Goal: Information Seeking & Learning: Learn about a topic

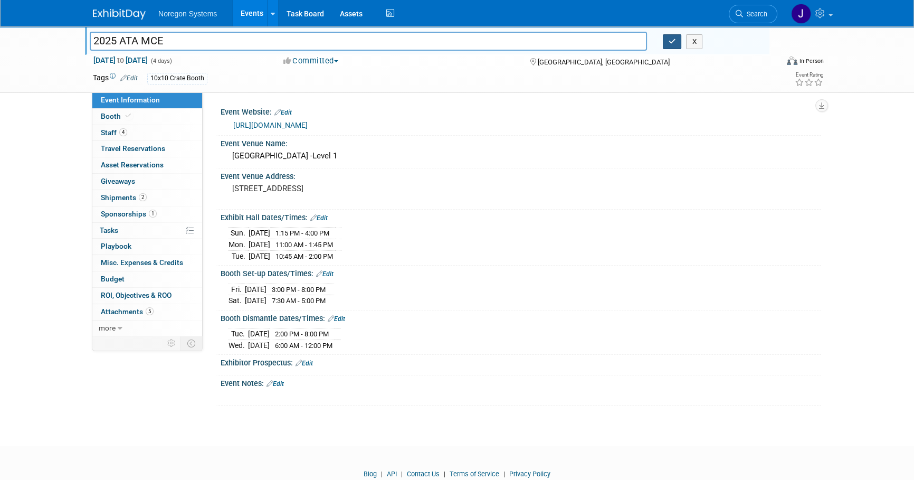
click at [678, 43] on button "button" at bounding box center [672, 41] width 19 height 15
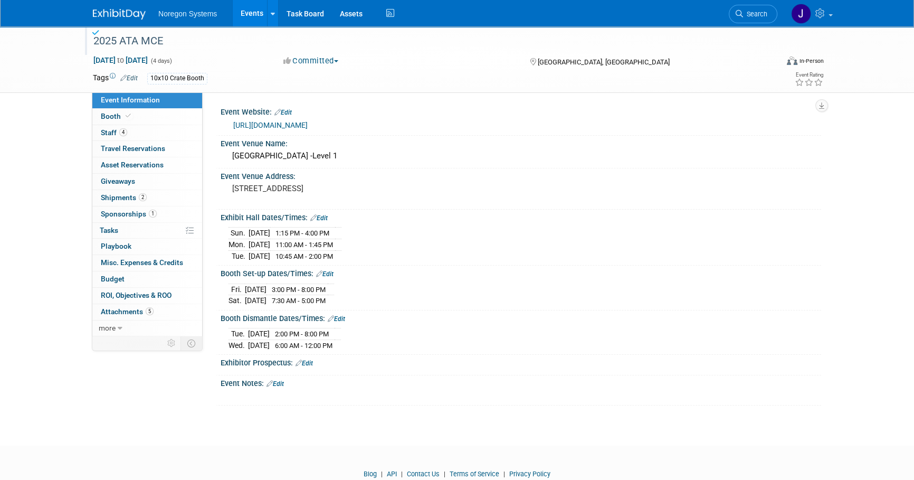
click at [116, 13] on img at bounding box center [119, 14] width 53 height 11
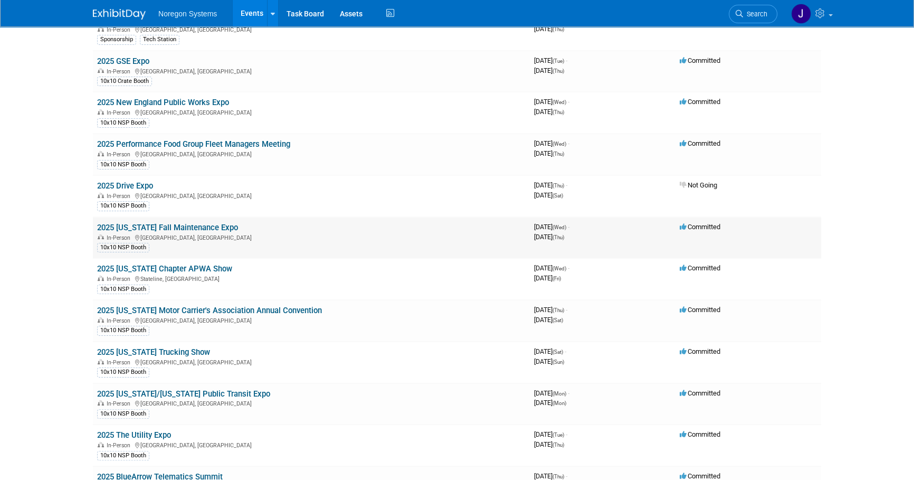
scroll to position [240, 0]
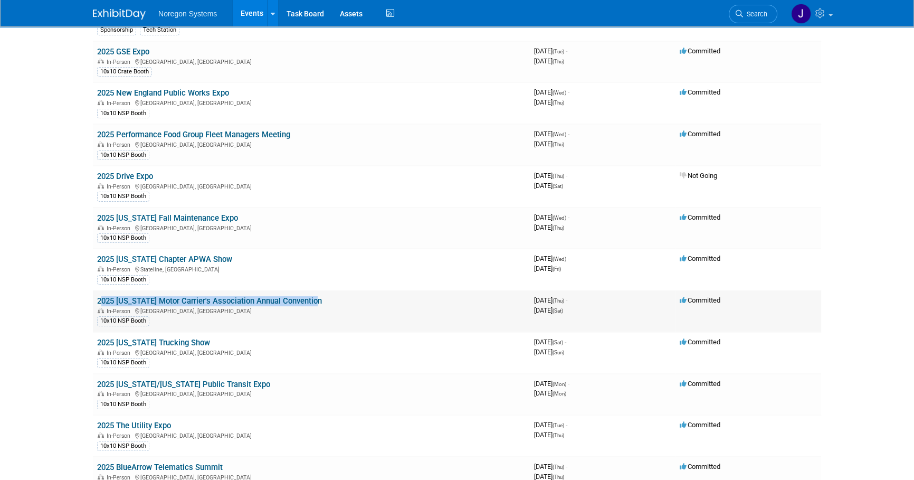
drag, startPoint x: 319, startPoint y: 300, endPoint x: 99, endPoint y: 300, distance: 220.1
click at [99, 300] on td "2025 [US_STATE] Motor Carrier's Association Annual Convention In-Person [GEOGRA…" at bounding box center [311, 311] width 437 height 42
copy link "2025 [US_STATE] Motor Carrier's Association Annual Convention"
drag, startPoint x: 67, startPoint y: 310, endPoint x: 126, endPoint y: 297, distance: 60.6
click at [67, 240] on html "Noregon Systems Events Add Event Bulk Upload Events Shareable Event Boards Rece…" at bounding box center [457, 0] width 914 height 480
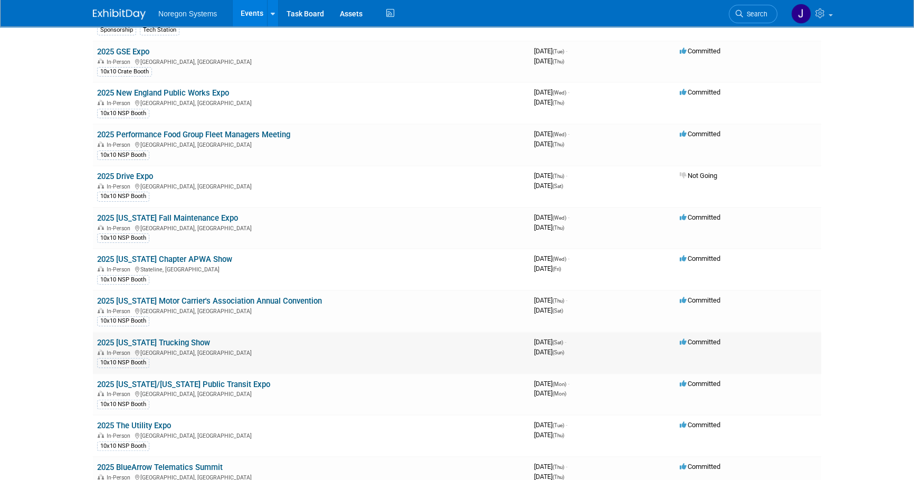
drag, startPoint x: 207, startPoint y: 339, endPoint x: 116, endPoint y: 340, distance: 90.8
click at [116, 340] on td "2025 California Trucking Show In-Person Ontario, CA 10x10 NSP Booth" at bounding box center [311, 353] width 437 height 42
copy link "California Trucking Show"
click at [75, 240] on html "Noregon Systems Events Add Event Bulk Upload Events Shareable Event Boards Rece…" at bounding box center [457, 0] width 914 height 480
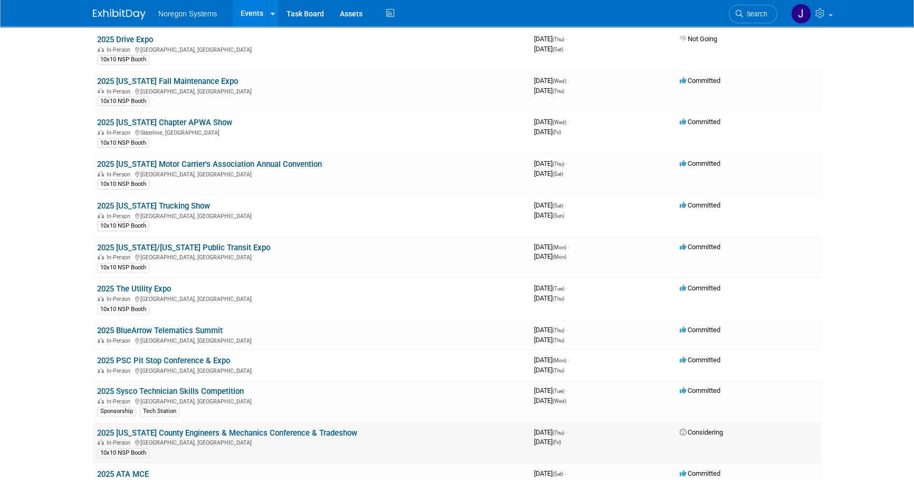
scroll to position [384, 0]
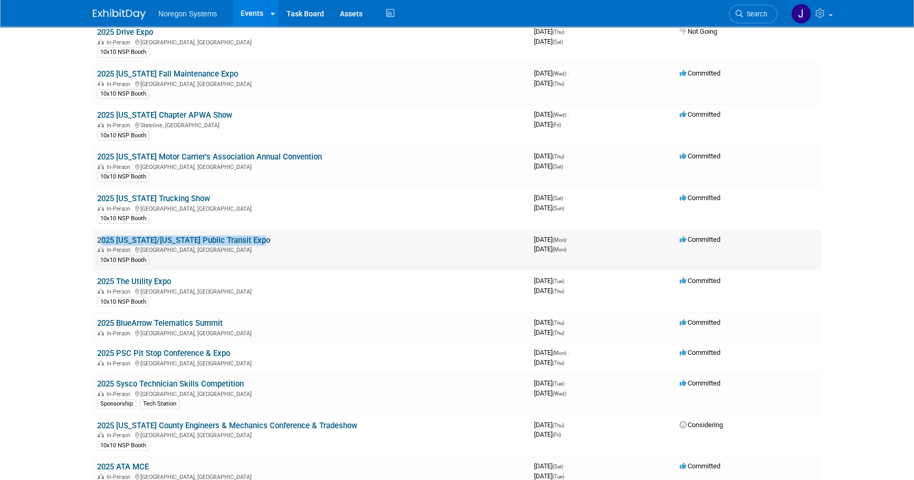
drag, startPoint x: 266, startPoint y: 236, endPoint x: 95, endPoint y: 239, distance: 171.0
click at [95, 239] on td "2025 Minnesota/Wisconsin Public Transit Expo In-Person Rochester, MN 10x10 NSP …" at bounding box center [311, 251] width 437 height 42
copy link "2025 [US_STATE]/[US_STATE] Public Transit Expo"
click at [181, 194] on link "2025 [US_STATE] Trucking Show" at bounding box center [153, 199] width 113 height 10
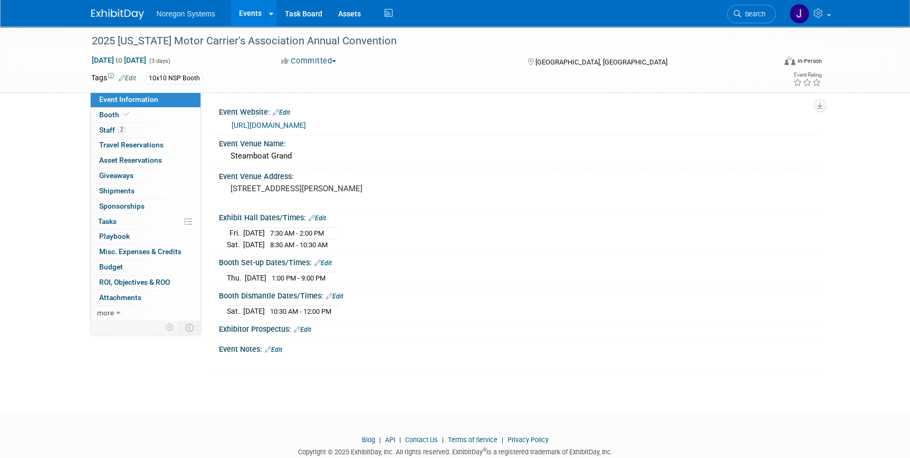
drag, startPoint x: 364, startPoint y: 126, endPoint x: 232, endPoint y: 126, distance: 132.5
click at [232, 126] on div "https://cmca.com/upcoming-events/" at bounding box center [522, 125] width 580 height 12
copy link "https://cmca.com/upcoming-events/"
click at [137, 112] on link "Booth" at bounding box center [146, 115] width 110 height 15
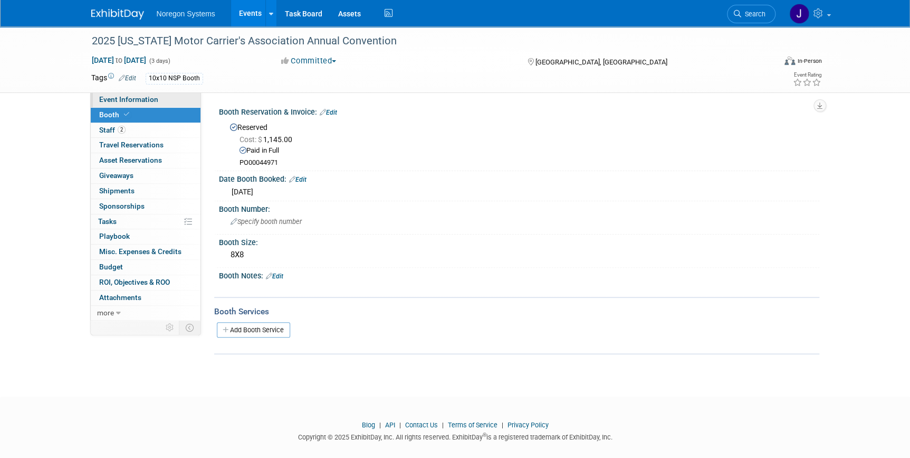
click at [143, 97] on span "Event Information" at bounding box center [128, 99] width 59 height 8
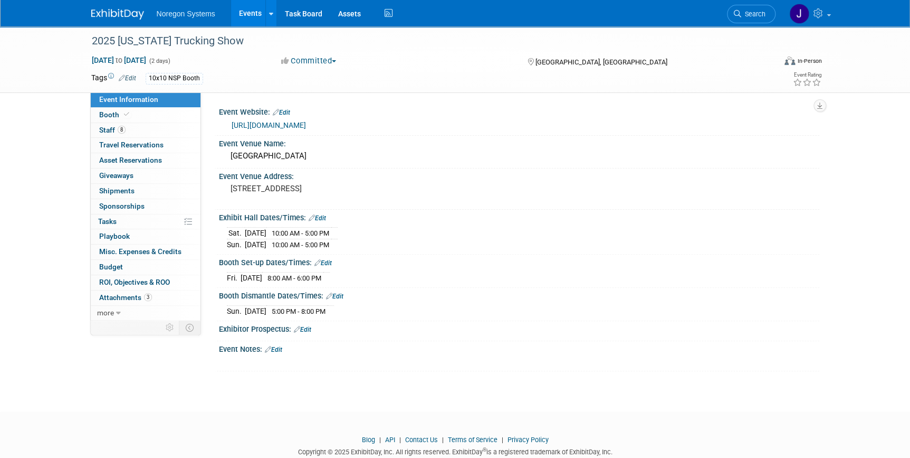
drag, startPoint x: 365, startPoint y: 126, endPoint x: 230, endPoint y: 131, distance: 134.7
click at [230, 131] on div "https://californiatruckingshow.com/" at bounding box center [519, 125] width 601 height 16
copy link "https://californiatruckingshow.com/"
click at [149, 121] on link "Booth" at bounding box center [146, 115] width 110 height 15
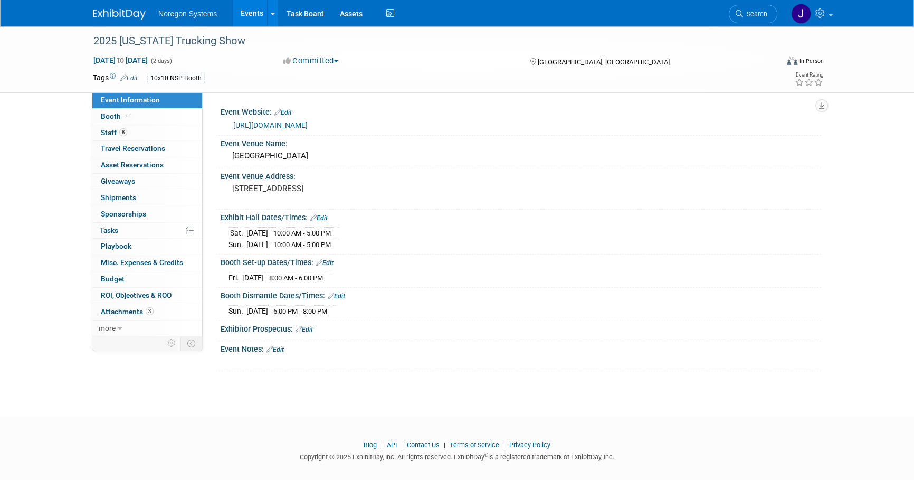
click at [110, 19] on img at bounding box center [119, 14] width 53 height 11
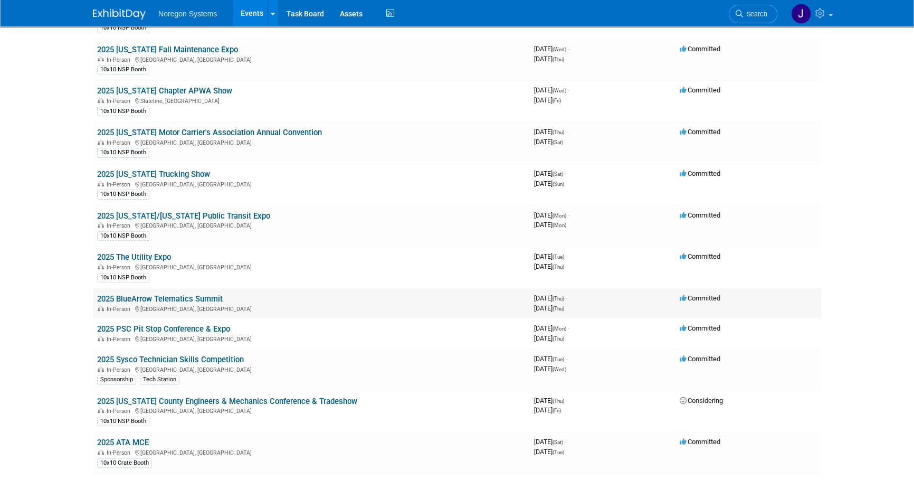
scroll to position [432, 0]
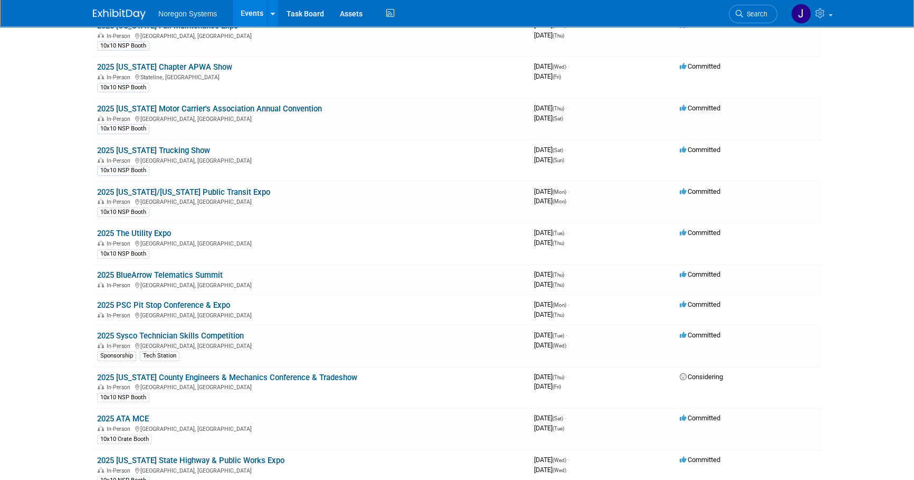
drag, startPoint x: 181, startPoint y: 185, endPoint x: 185, endPoint y: 190, distance: 6.4
click at [181, 187] on link "2025 [US_STATE]/[US_STATE] Public Transit Expo" at bounding box center [183, 192] width 173 height 10
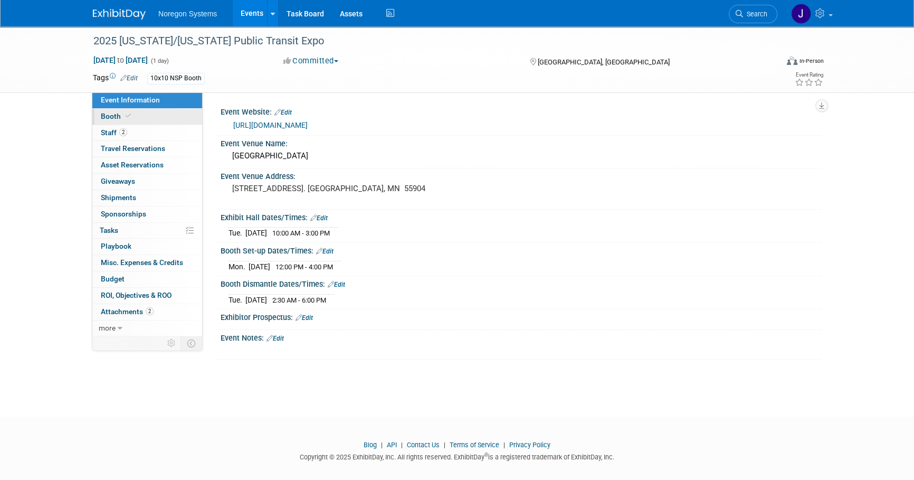
click at [156, 117] on link "Booth" at bounding box center [147, 117] width 110 height 16
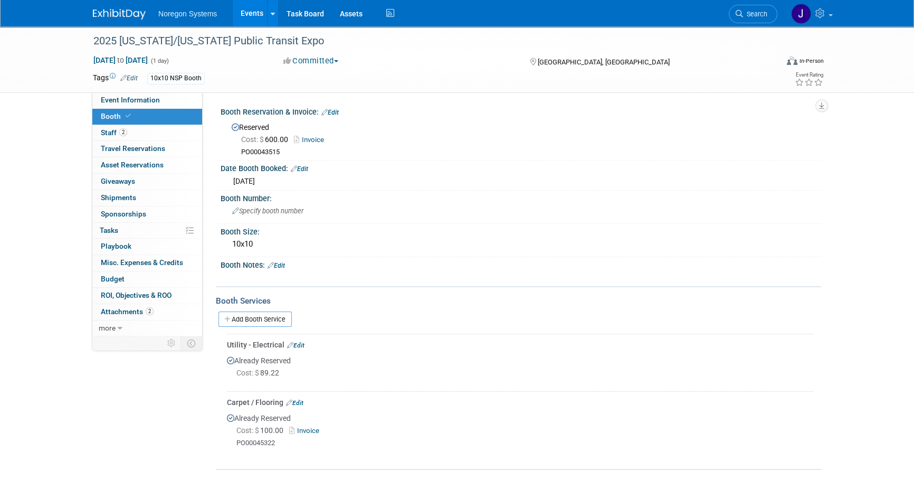
click at [162, 121] on link "Booth" at bounding box center [147, 117] width 110 height 16
click at [164, 104] on link "Event Information" at bounding box center [147, 100] width 110 height 16
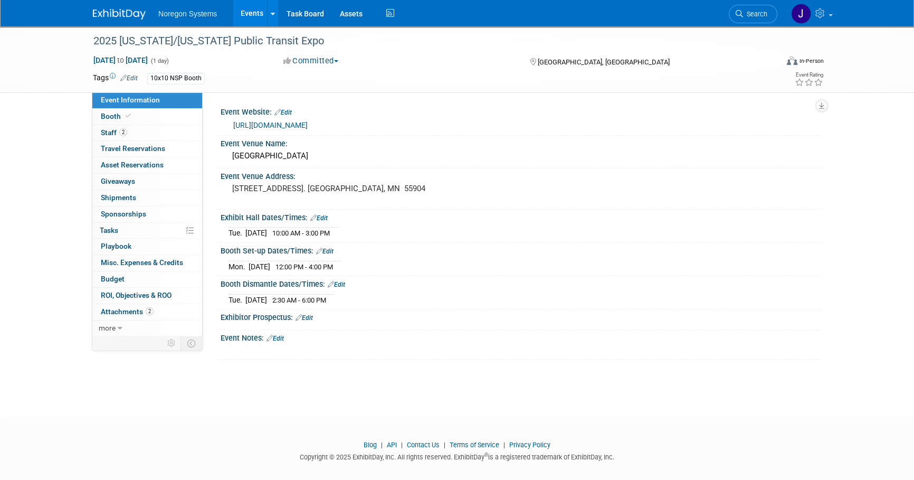
drag, startPoint x: 520, startPoint y: 125, endPoint x: 233, endPoint y: 126, distance: 287.1
click at [233, 126] on div "https://www.mpta-transit.org/event/2025-minnesotawisconsin-public-transit-expo" at bounding box center [523, 125] width 580 height 12
copy link "https://www.mpta-transit.org/event/2025-minnesotawisconsin-public-transit-expo"
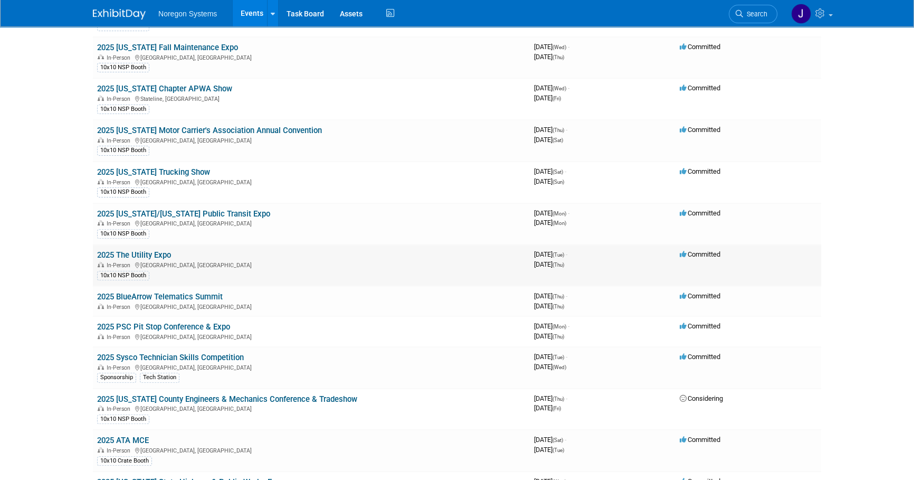
scroll to position [432, 0]
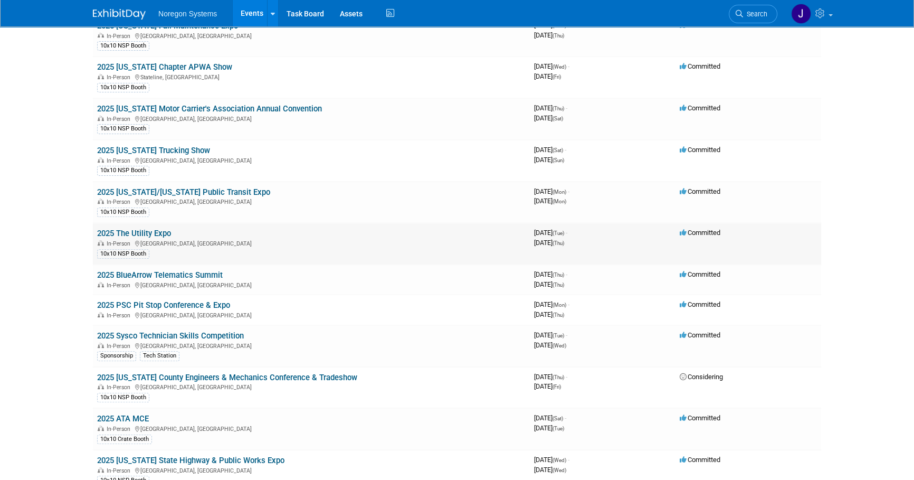
drag, startPoint x: 176, startPoint y: 230, endPoint x: 98, endPoint y: 233, distance: 78.7
click at [98, 233] on td "2025 The Utility Expo In-Person [GEOGRAPHIC_DATA], [GEOGRAPHIC_DATA] 10x10 NSP …" at bounding box center [311, 244] width 437 height 42
drag, startPoint x: 53, startPoint y: 213, endPoint x: 126, endPoint y: 230, distance: 74.9
drag, startPoint x: 336, startPoint y: 375, endPoint x: 118, endPoint y: 372, distance: 218.5
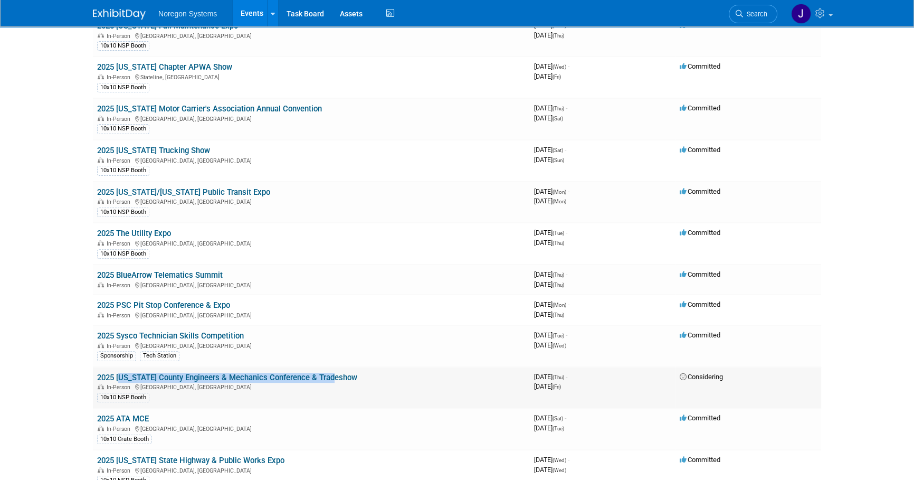
click at [118, 372] on td "2025 [US_STATE] County Engineers & Mechanics Conference & Tradeshow In-Person […" at bounding box center [311, 388] width 437 height 42
copy link "[US_STATE] County Engineers & Mechanics Conference & Tradeshow"
drag, startPoint x: 155, startPoint y: 415, endPoint x: 97, endPoint y: 419, distance: 58.7
click at [97, 419] on td "2025 ATA MCE In-Person [GEOGRAPHIC_DATA], [GEOGRAPHIC_DATA] 10x10 Crate Booth" at bounding box center [311, 429] width 437 height 42
copy link "2025 ATA MCE"
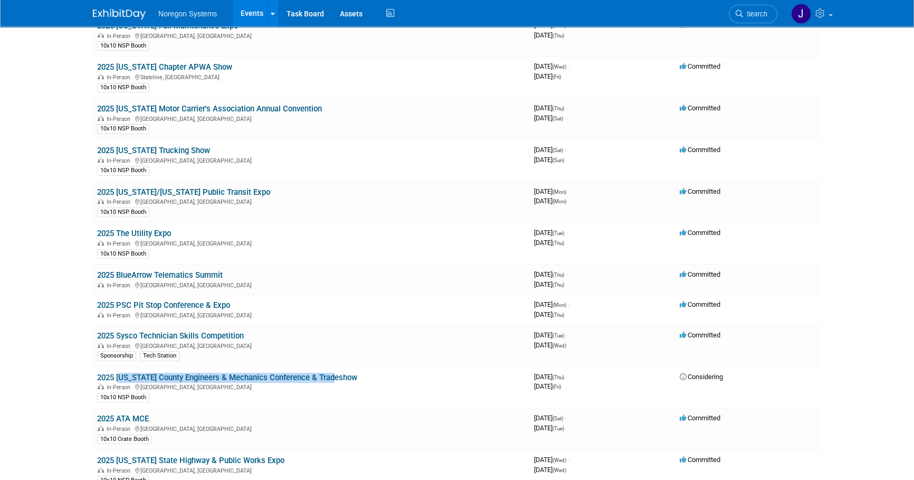
drag, startPoint x: 64, startPoint y: 378, endPoint x: 82, endPoint y: 393, distance: 23.2
click at [136, 415] on link "2025 ATA MCE" at bounding box center [123, 419] width 52 height 10
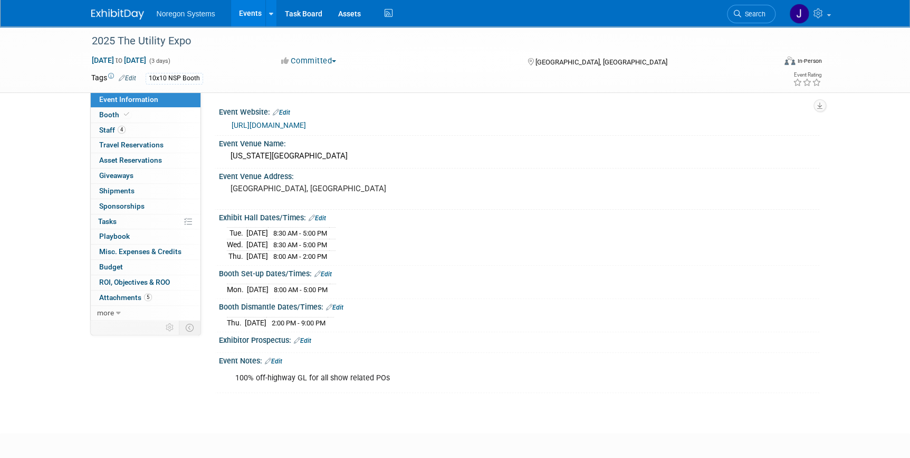
drag, startPoint x: 616, startPoint y: 126, endPoint x: 232, endPoint y: 127, distance: 384.2
click at [232, 127] on div "https://www.theutilityexpo.com/?utm_source=GMB&utm_medium=Organic&utm_campaign=…" at bounding box center [522, 125] width 580 height 12
copy link "https://www.theutilityexpo.com/?utm_source=GMB&utm_medium=Organic&utm_campaign=…"
click at [137, 120] on link "Booth" at bounding box center [146, 115] width 110 height 15
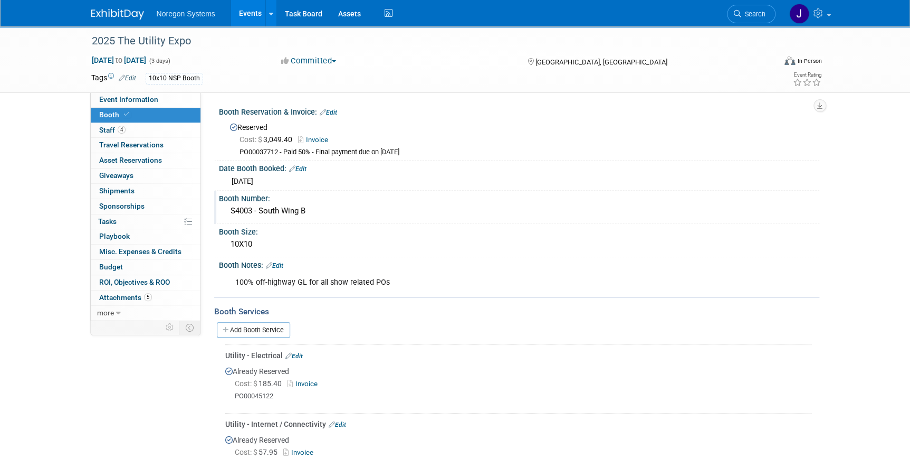
drag, startPoint x: 317, startPoint y: 211, endPoint x: 217, endPoint y: 201, distance: 99.7
click at [217, 201] on div "Booth Number: S4003 - South Wing B" at bounding box center [516, 207] width 605 height 33
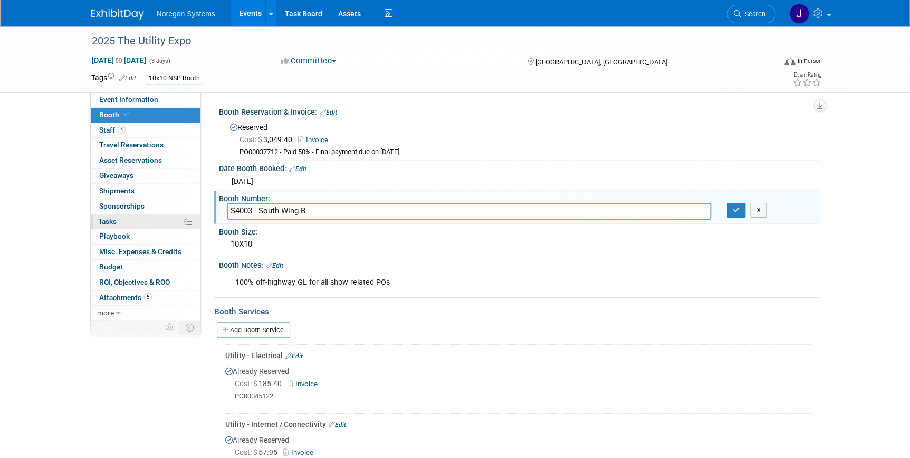
drag, startPoint x: 250, startPoint y: 211, endPoint x: 198, endPoint y: 215, distance: 51.9
click at [186, 214] on div "Event Information Event Info Booth Booth 4 Staff 4 Staff 0 Travel Reservations …" at bounding box center [455, 378] width 744 height 705
drag, startPoint x: 253, startPoint y: 210, endPoint x: 215, endPoint y: 207, distance: 37.6
click at [215, 207] on div "Booth Number: S4003 - South Wing B S4003 - South Wing B X" at bounding box center [516, 207] width 605 height 33
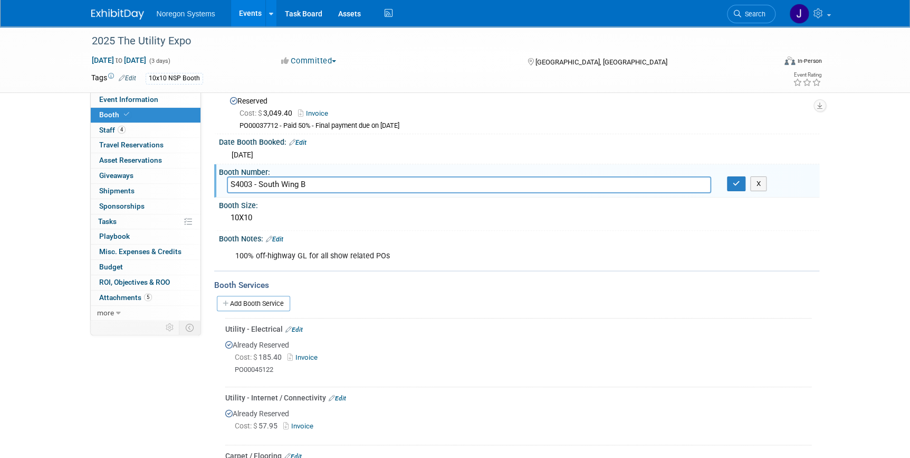
scroll to position [48, 0]
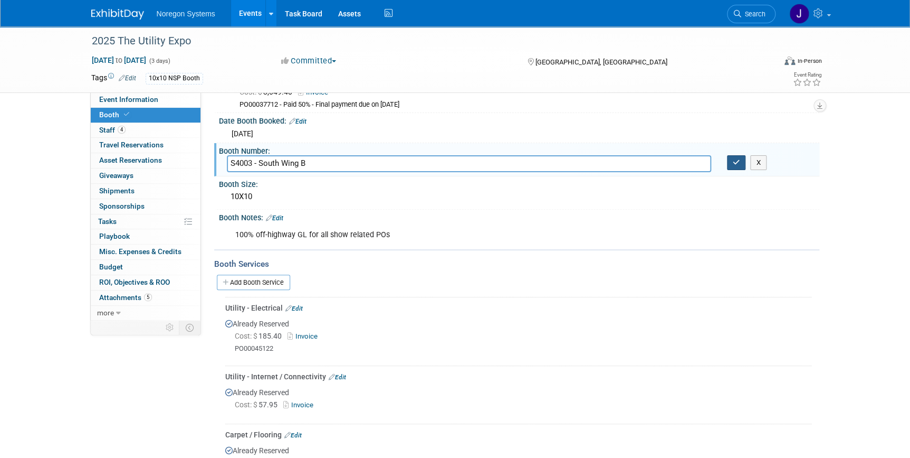
click at [732, 160] on button "button" at bounding box center [736, 162] width 19 height 15
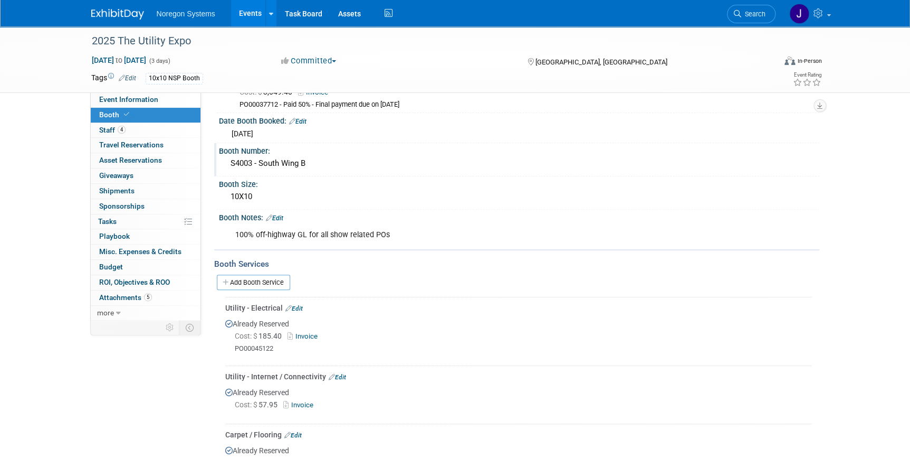
click at [126, 14] on img at bounding box center [117, 14] width 53 height 11
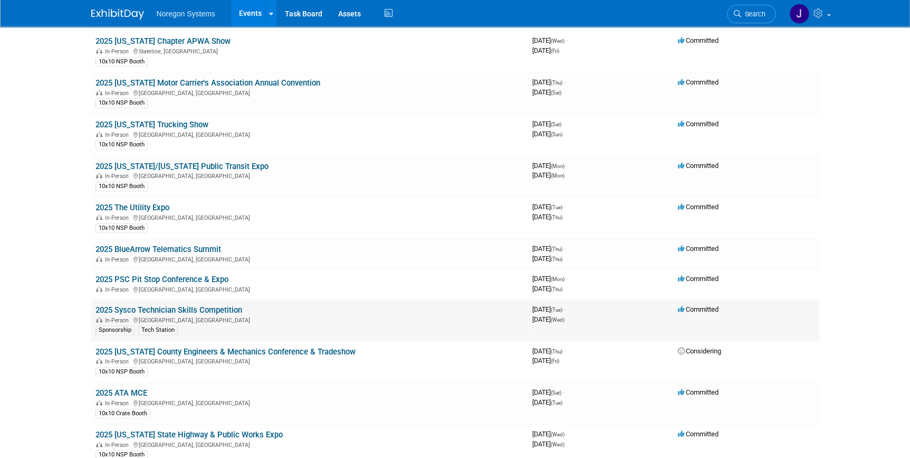
scroll to position [480, 0]
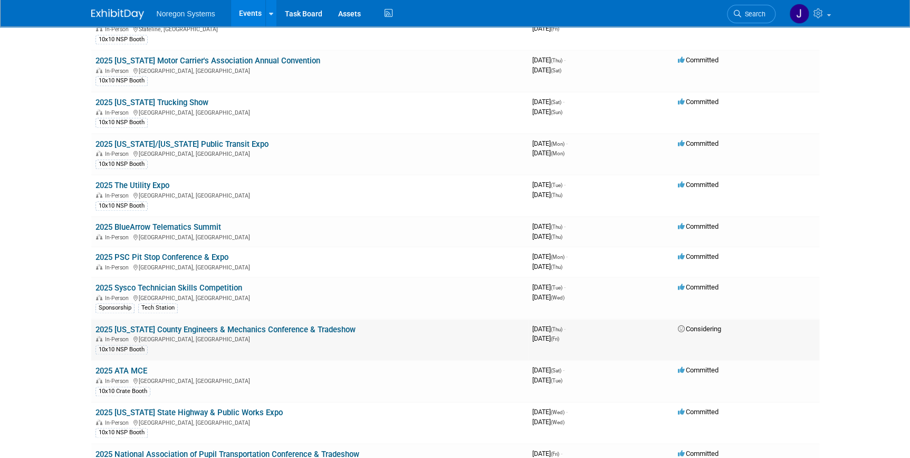
click at [264, 327] on link "2025 [US_STATE] County Engineers & Mechanics Conference & Tradeshow" at bounding box center [226, 330] width 260 height 10
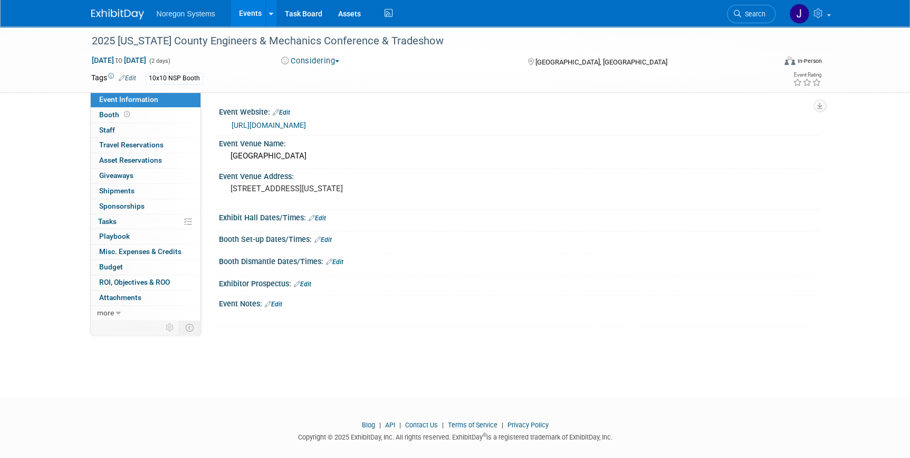
click at [306, 122] on link "[URL][DOMAIN_NAME]" at bounding box center [269, 125] width 74 height 8
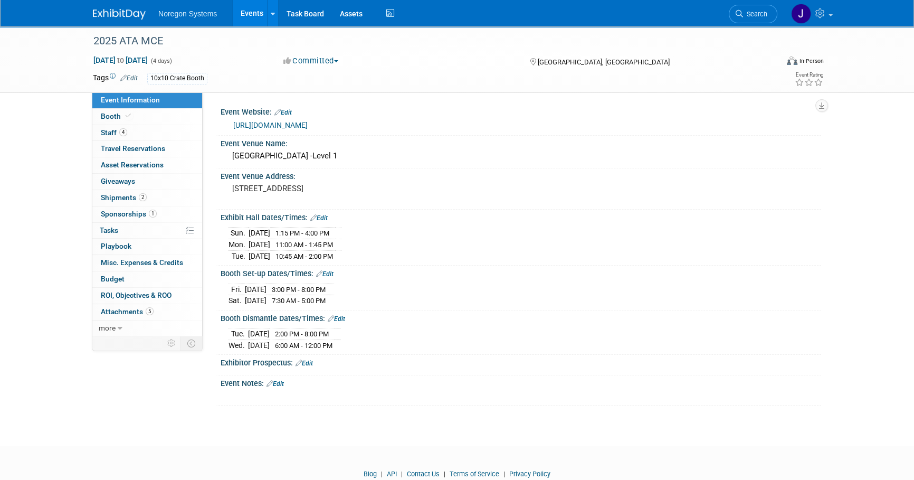
drag, startPoint x: 328, startPoint y: 127, endPoint x: 230, endPoint y: 129, distance: 98.2
click at [230, 129] on div "[URL][DOMAIN_NAME]" at bounding box center [521, 124] width 585 height 15
copy link "https://mce.trucking.org"
click at [161, 110] on link "Booth" at bounding box center [147, 117] width 110 height 16
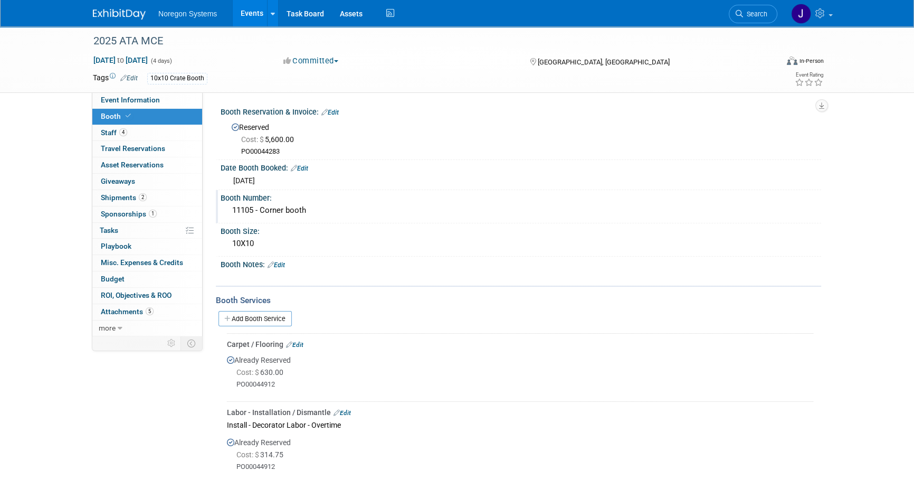
drag, startPoint x: 252, startPoint y: 210, endPoint x: 232, endPoint y: 211, distance: 20.6
click at [232, 211] on div "11105 - Corner booth" at bounding box center [521, 210] width 585 height 16
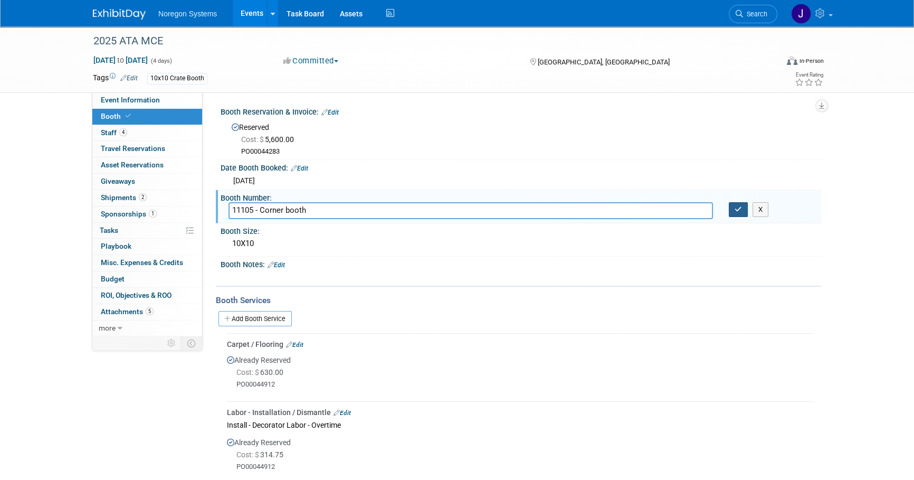
click at [739, 210] on icon "button" at bounding box center [738, 209] width 7 height 7
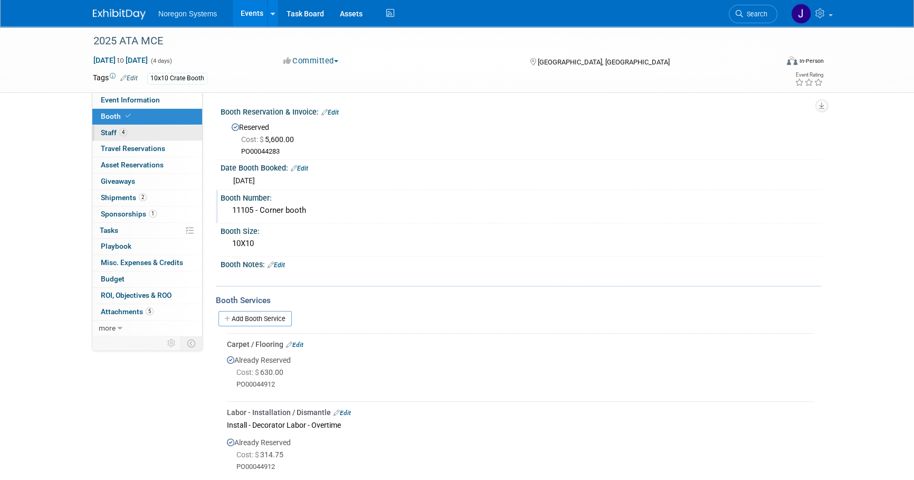
click at [140, 131] on link "4 Staff 4" at bounding box center [147, 133] width 110 height 16
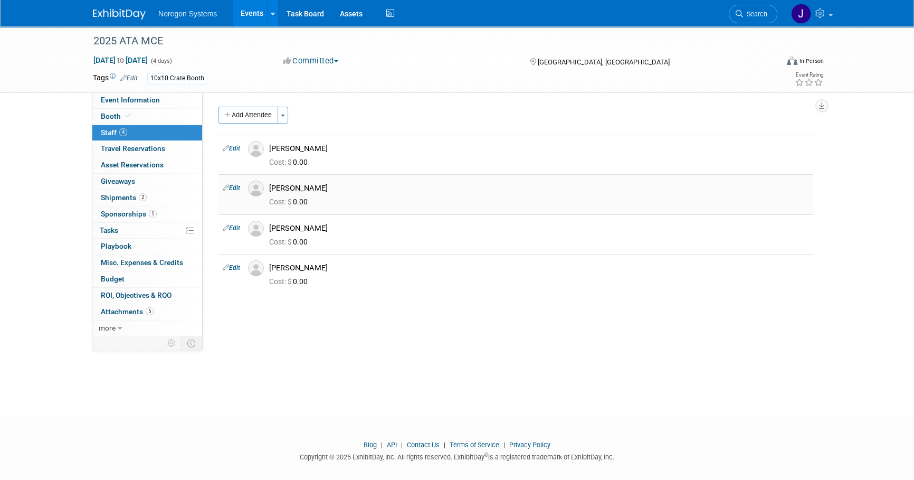
click at [261, 186] on img at bounding box center [256, 189] width 16 height 16
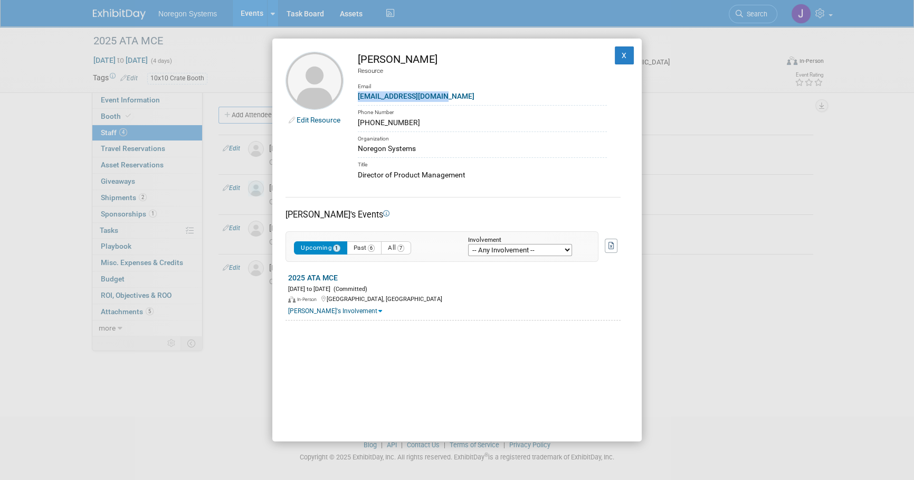
drag, startPoint x: 443, startPoint y: 95, endPoint x: 355, endPoint y: 96, distance: 87.6
click at [355, 96] on td "Jessie O'Sullivan Resource Email josullivan@noregon.com Phone Number 336-354-56…" at bounding box center [475, 116] width 263 height 129
copy link "josullivan@noregon.com"
click at [615, 60] on button "X" at bounding box center [624, 55] width 19 height 18
